Goal: Transaction & Acquisition: Purchase product/service

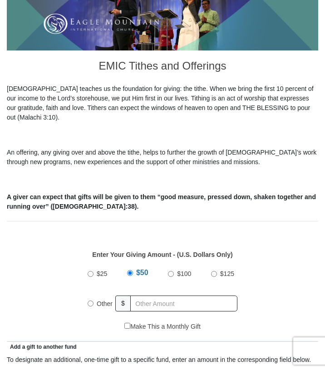
scroll to position [183, 0]
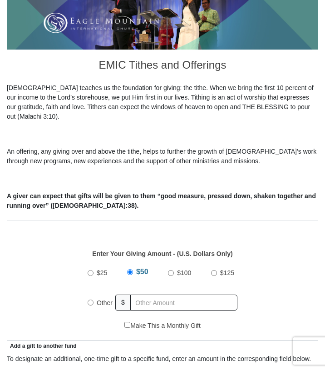
click at [98, 299] on span "Other" at bounding box center [105, 302] width 16 height 7
click at [94, 299] on input "Other" at bounding box center [91, 302] width 6 height 6
radio input "true"
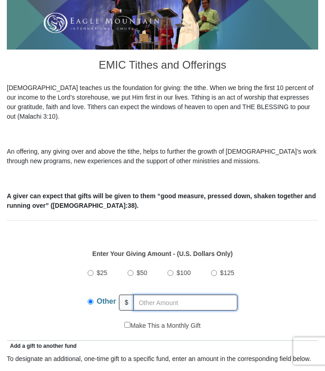
click at [146, 294] on input "text" at bounding box center [186, 302] width 104 height 16
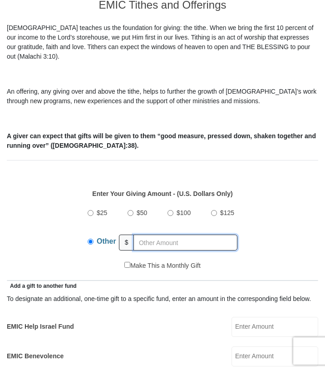
scroll to position [244, 0]
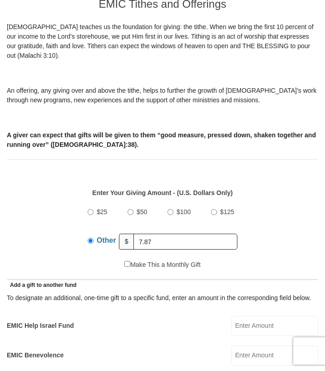
click at [166, 316] on div "EMIC Help Israel Fund EMIC Help Israel Fund Amount must be a valid number Make …" at bounding box center [163, 326] width 312 height 20
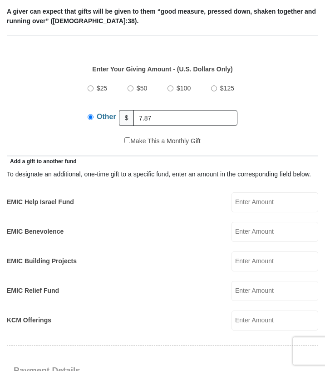
scroll to position [313, 0]
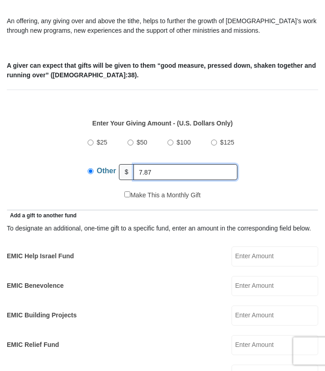
click at [176, 164] on input "7.87" at bounding box center [186, 172] width 104 height 16
click at [316, 145] on div "Enter Your Giving Amount - (U.S. Dollars Only) Amount must be a valid number Th…" at bounding box center [163, 149] width 312 height 81
click at [186, 164] on input "7.87" at bounding box center [186, 172] width 104 height 16
drag, startPoint x: 186, startPoint y: 161, endPoint x: 135, endPoint y: 159, distance: 50.5
click at [135, 164] on input "7.87" at bounding box center [186, 172] width 104 height 16
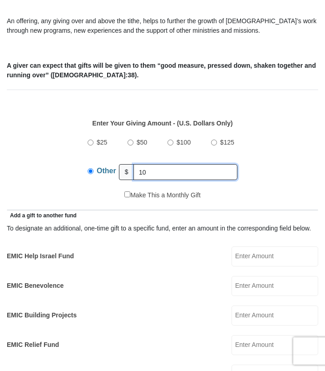
type input "10"
click at [56, 170] on div "$25 $50 $100 $125 Other $ 10" at bounding box center [163, 160] width 302 height 59
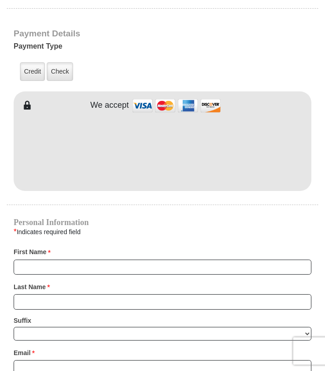
scroll to position [705, 0]
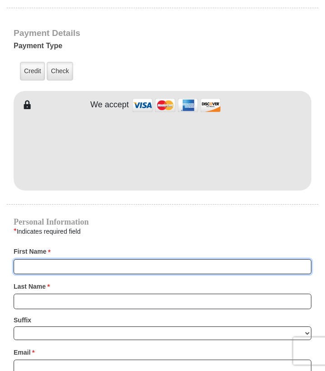
click at [156, 259] on input "First Name *" at bounding box center [163, 266] width 298 height 15
type input "Quinaleece"
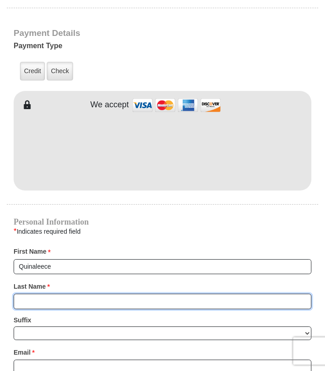
click at [127, 293] on input "Last Name *" at bounding box center [163, 300] width 298 height 15
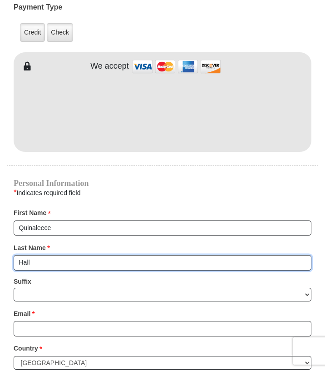
scroll to position [747, 0]
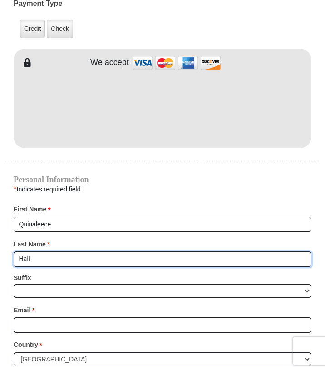
type input "Hall"
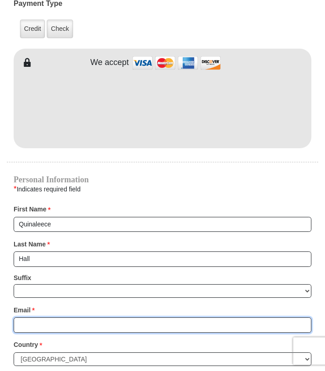
click at [109, 317] on input "Email *" at bounding box center [163, 324] width 298 height 15
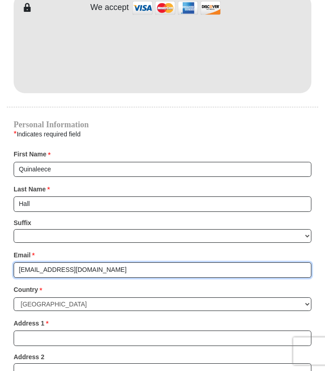
scroll to position [803, 0]
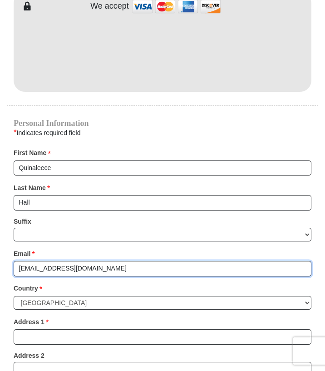
type input "quinaleece.hall@gmail.com"
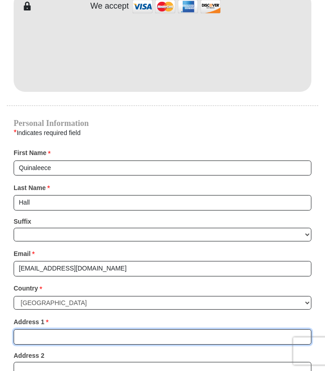
click at [80, 329] on input "Address 1 *" at bounding box center [163, 336] width 298 height 15
type input "4"
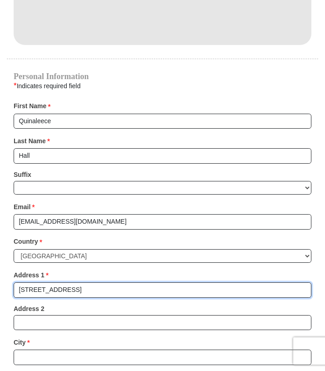
scroll to position [930, 0]
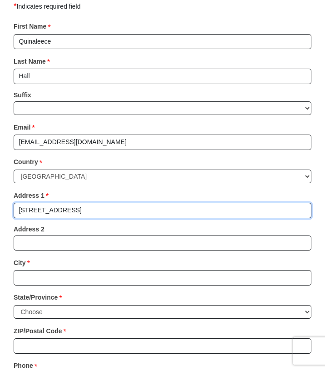
type input "11841 Sire Way #1348"
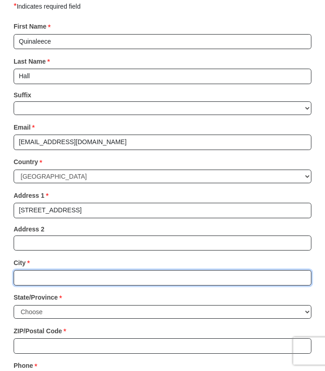
click at [56, 270] on input "City *" at bounding box center [163, 277] width 298 height 15
type input "G"
type input "Haslet"
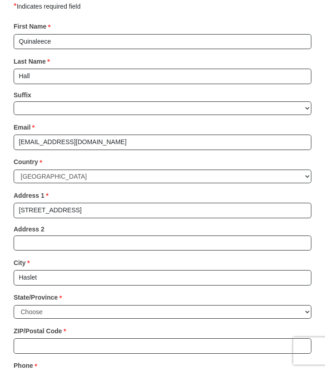
click at [29, 290] on label "State/Province *" at bounding box center [38, 297] width 49 height 15
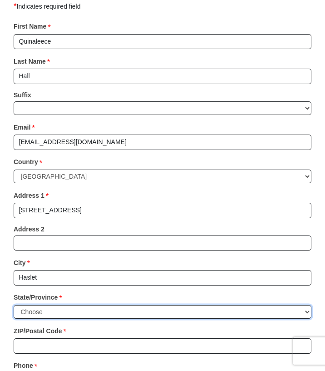
click at [29, 305] on select "Choose Alabama Alaska American Samoa Arizona Arkansas Armed Forces Americas Arm…" at bounding box center [163, 312] width 298 height 14
click at [25, 305] on select "Choose Alabama Alaska American Samoa Arizona Arkansas Armed Forces Americas Arm…" at bounding box center [163, 312] width 298 height 14
select select "TX"
click at [14, 305] on select "Choose Alabama Alaska American Samoa Arizona Arkansas Armed Forces Americas Arm…" at bounding box center [163, 312] width 298 height 14
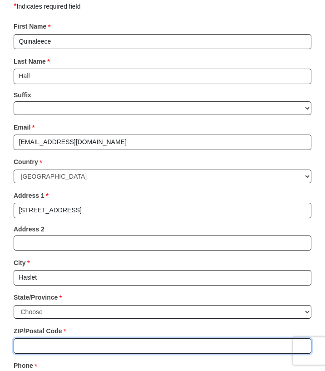
click at [35, 338] on input "ZIP/Postal Code *" at bounding box center [163, 345] width 298 height 15
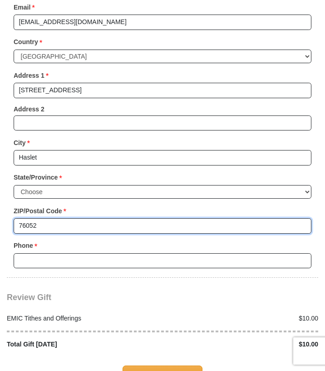
scroll to position [1050, 0]
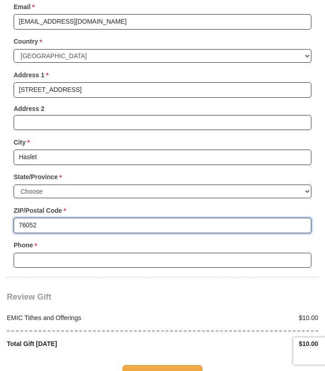
type input "76052"
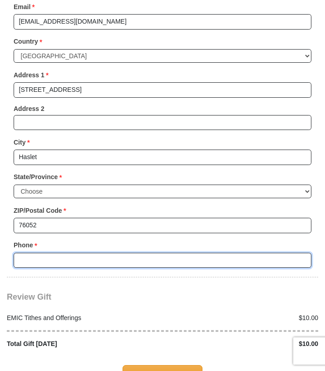
click at [35, 253] on input "Phone * *" at bounding box center [163, 260] width 298 height 15
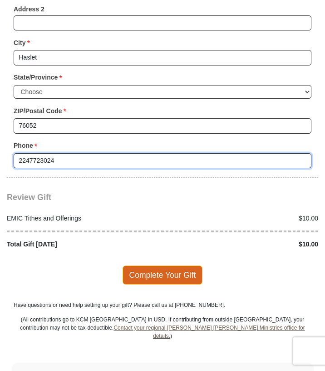
scroll to position [1149, 0]
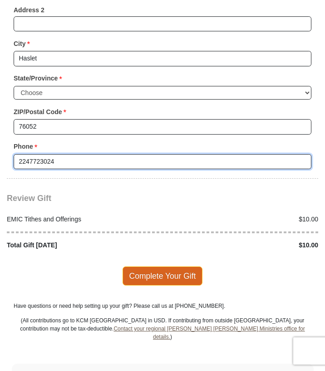
type input "2247723024"
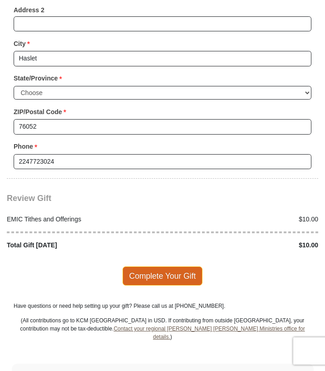
click at [144, 266] on span "Complete Your Gift" at bounding box center [163, 275] width 80 height 19
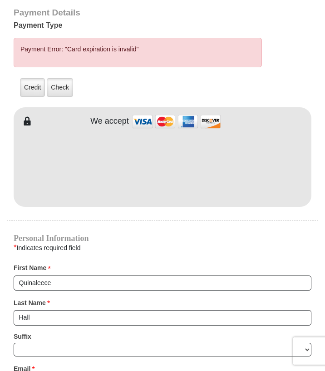
scroll to position [725, 0]
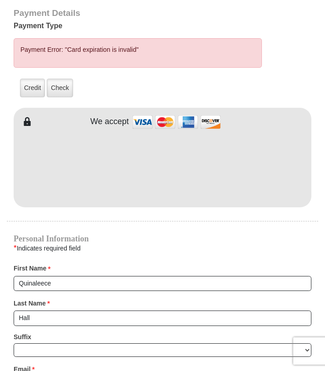
click at [67, 242] on div "* Indicates required field" at bounding box center [163, 248] width 298 height 12
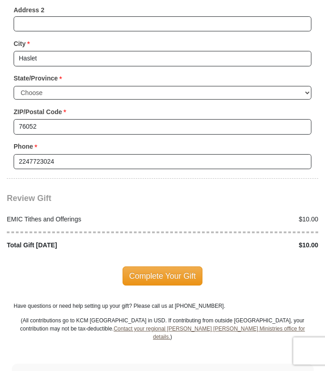
scroll to position [1168, 0]
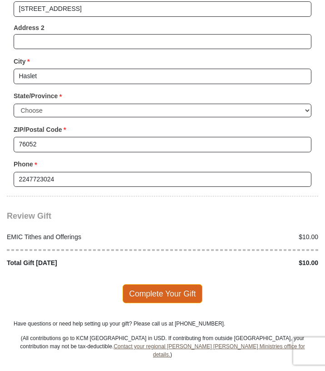
click at [166, 284] on span "Complete Your Gift" at bounding box center [163, 293] width 80 height 19
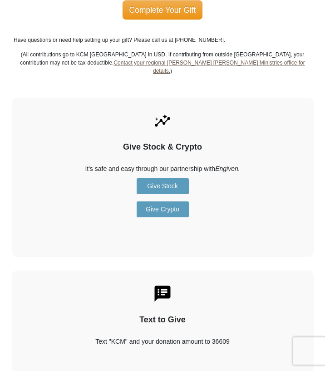
scroll to position [1358, 0]
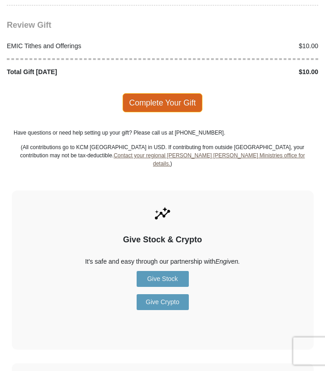
click at [158, 93] on span "Complete Your Gift" at bounding box center [163, 102] width 80 height 19
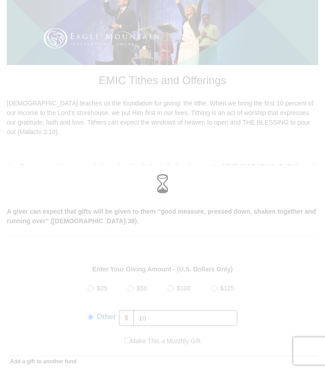
scroll to position [0, 0]
